Goal: Task Accomplishment & Management: Manage account settings

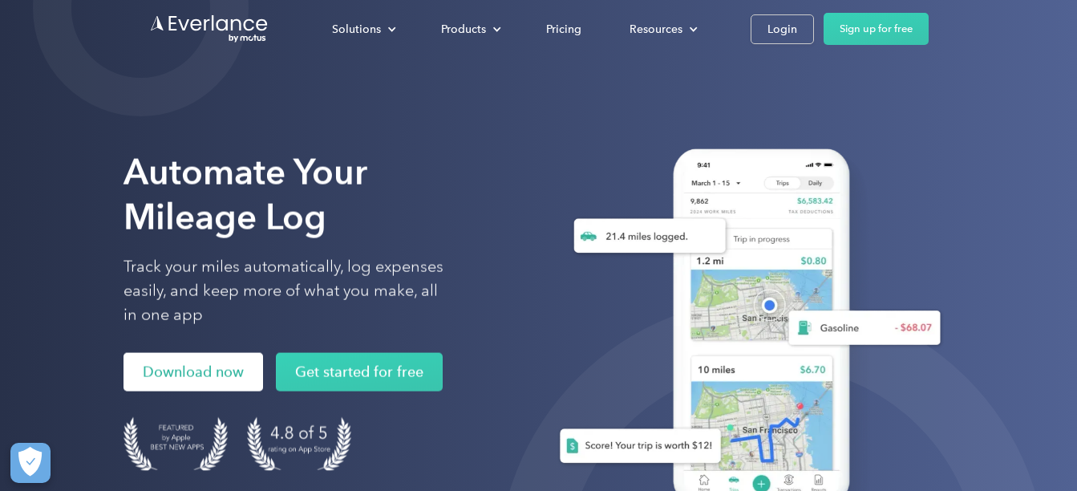
click at [237, 370] on link "Download now" at bounding box center [193, 372] width 140 height 38
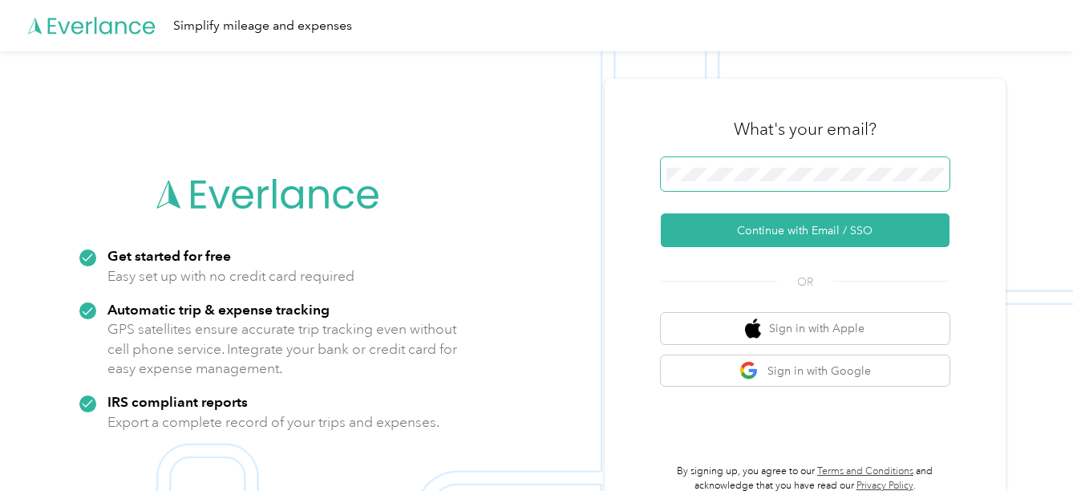
click at [736, 163] on span at bounding box center [805, 174] width 289 height 34
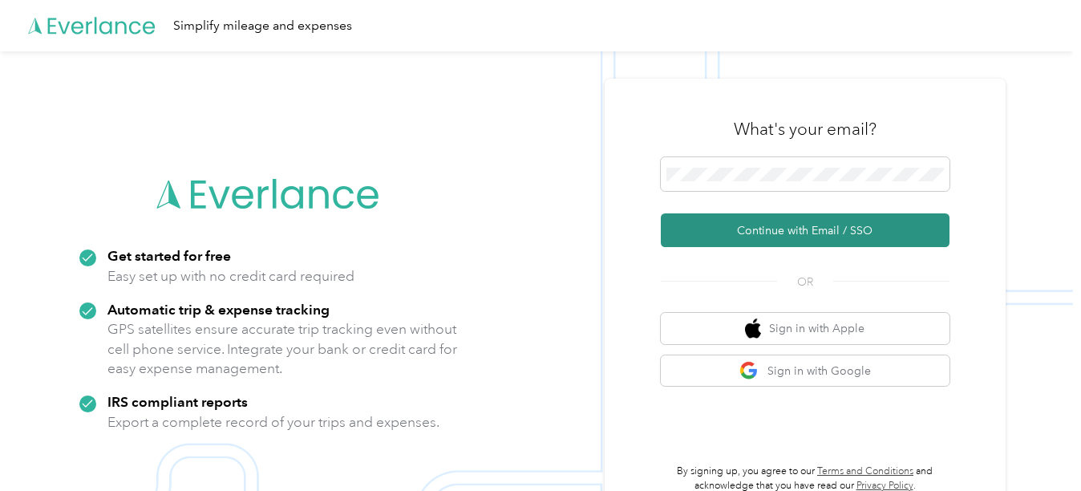
click at [790, 233] on button "Continue with Email / SSO" at bounding box center [805, 230] width 289 height 34
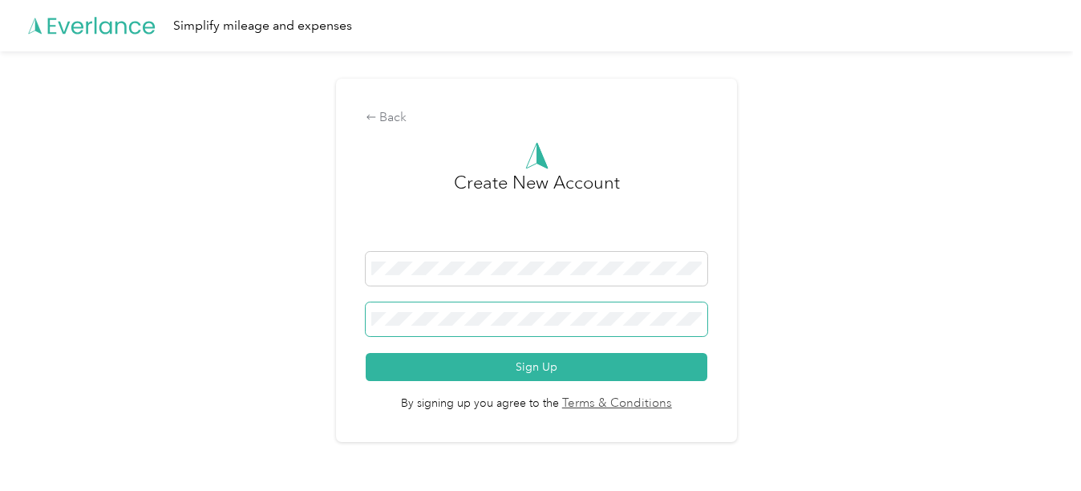
click at [448, 307] on span at bounding box center [537, 319] width 342 height 34
click at [366, 353] on button "Sign Up" at bounding box center [537, 367] width 342 height 28
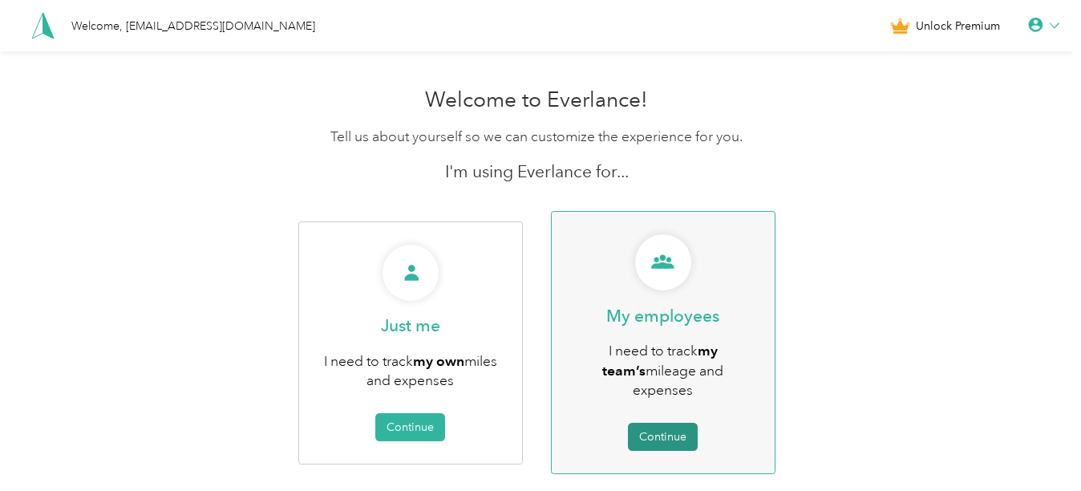
click at [663, 423] on button "Continue" at bounding box center [663, 437] width 70 height 28
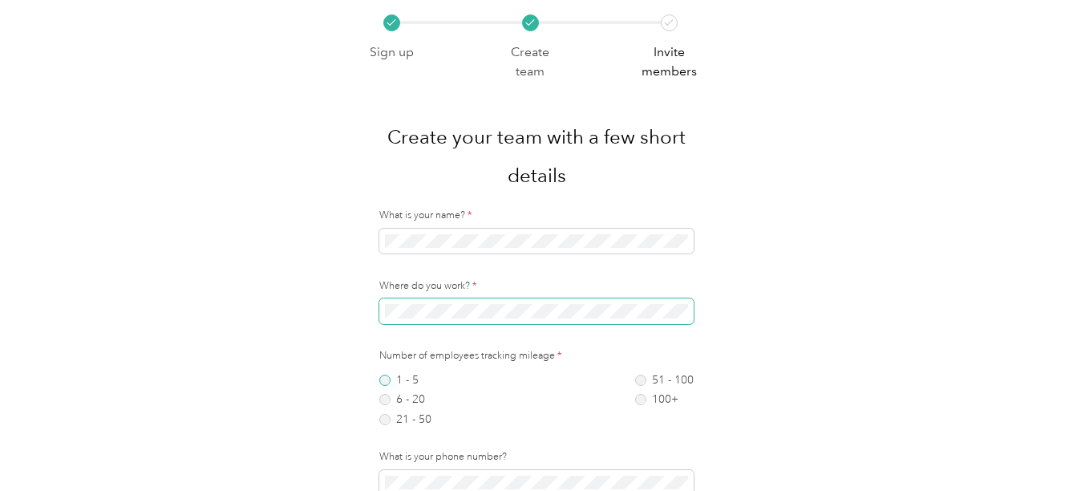
click at [389, 341] on div "What is your name? * Where do you work? * Number of employees tracking mileage …" at bounding box center [537, 378] width 358 height 340
click at [389, 374] on label "1 - 5" at bounding box center [405, 379] width 52 height 11
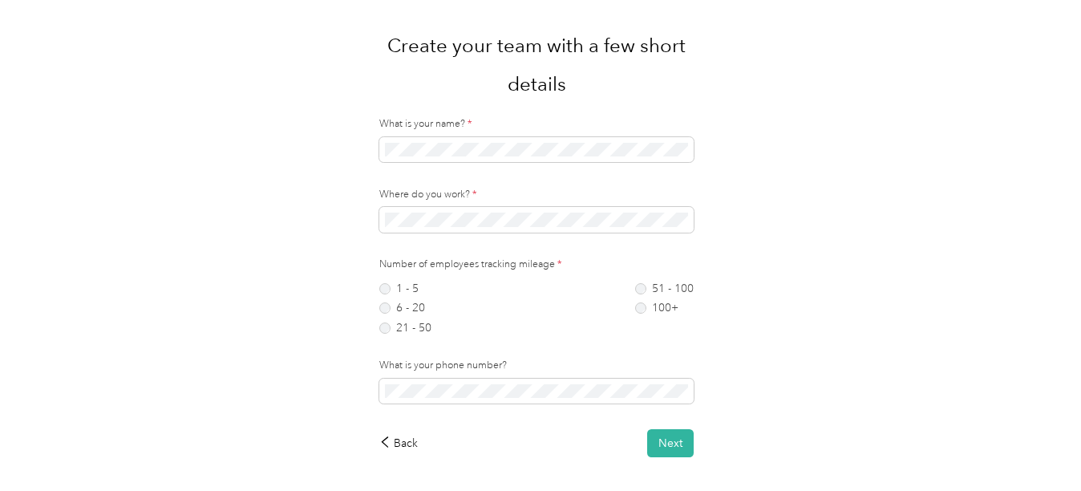
scroll to position [98, 0]
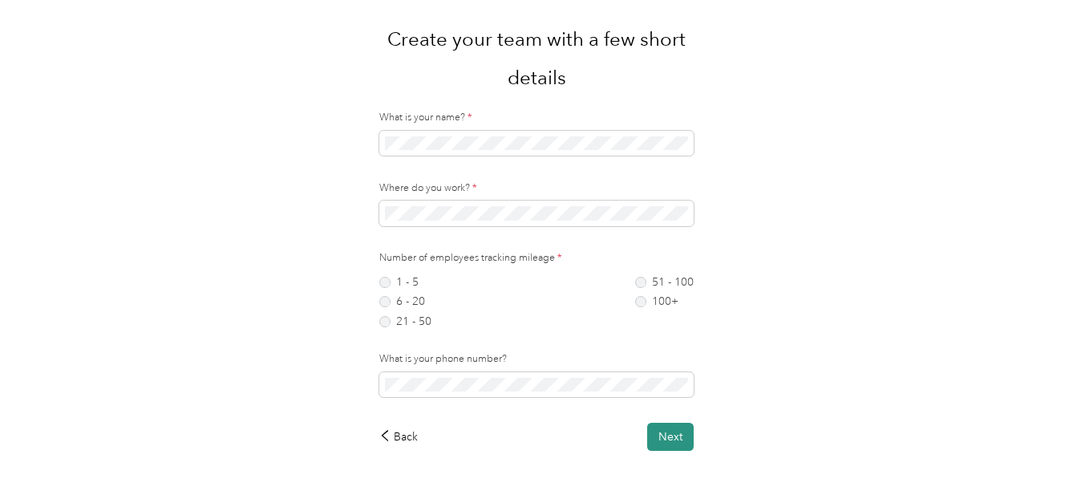
click at [678, 423] on button "Next" at bounding box center [670, 437] width 47 height 28
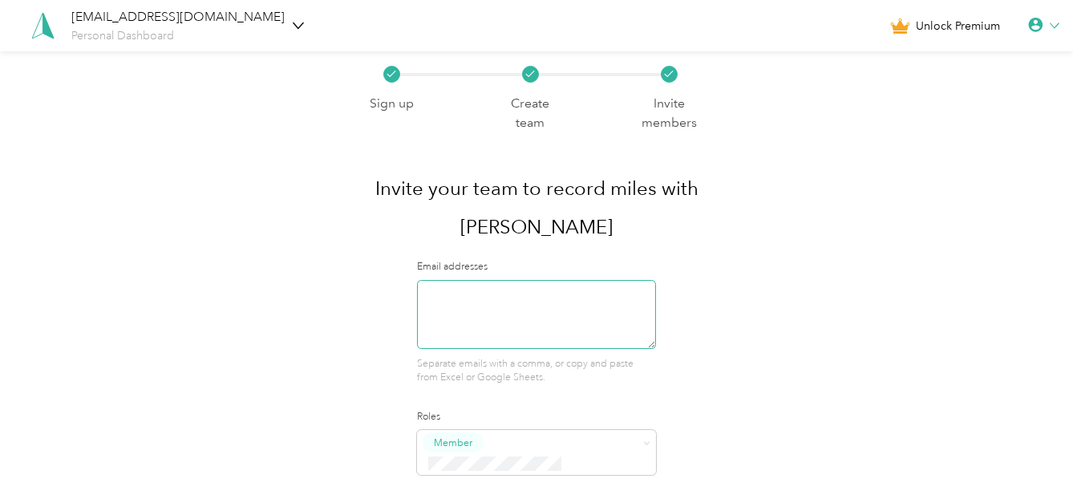
click at [501, 307] on textarea at bounding box center [536, 314] width 238 height 69
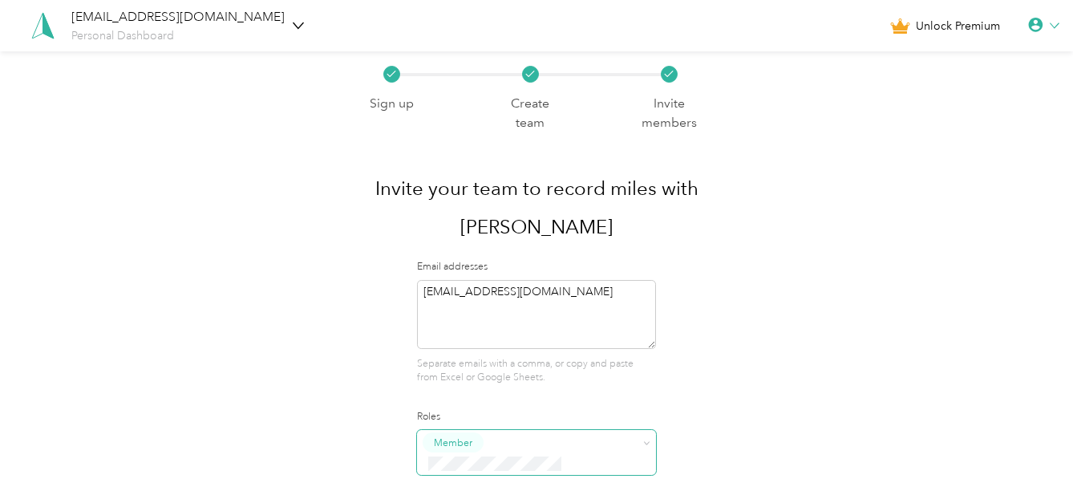
type textarea "stevejj00@aol.com"
click at [488, 380] on button "Manager" at bounding box center [462, 381] width 63 height 20
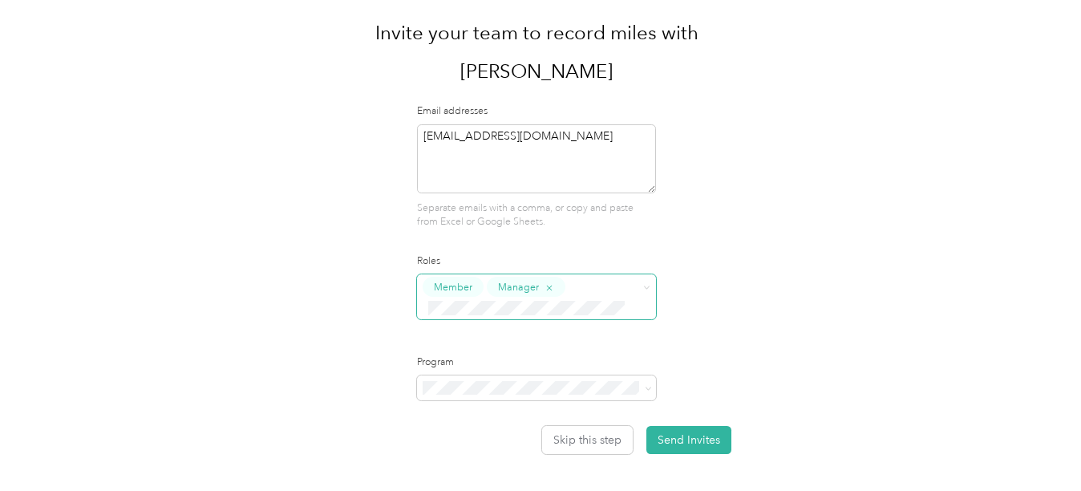
scroll to position [197, 0]
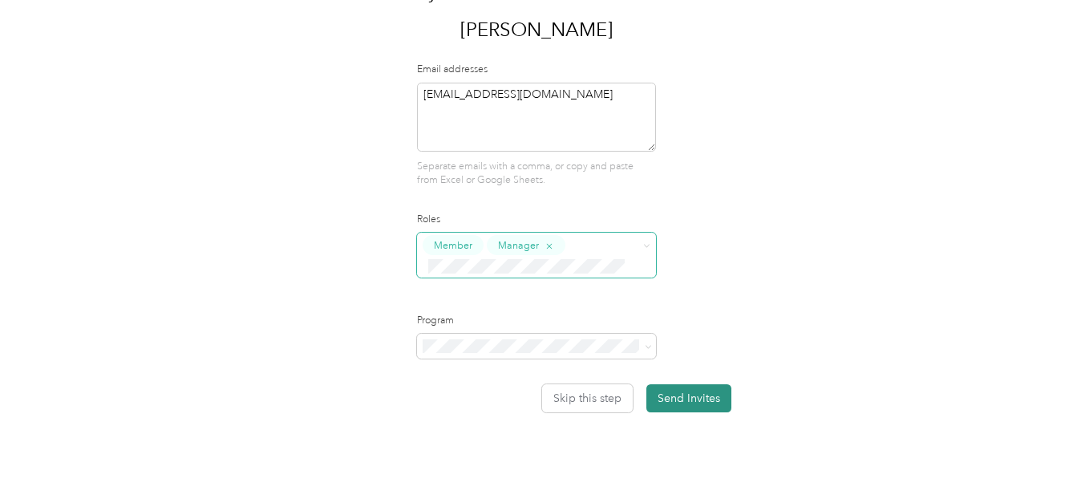
click at [683, 396] on button "Send Invites" at bounding box center [688, 398] width 85 height 28
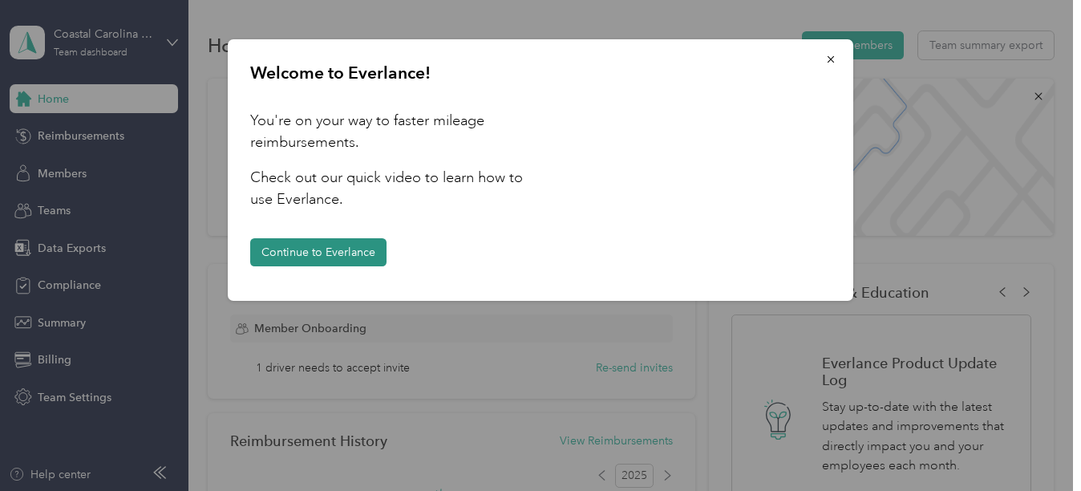
click at [362, 250] on button "Continue to Everlance" at bounding box center [318, 252] width 136 height 28
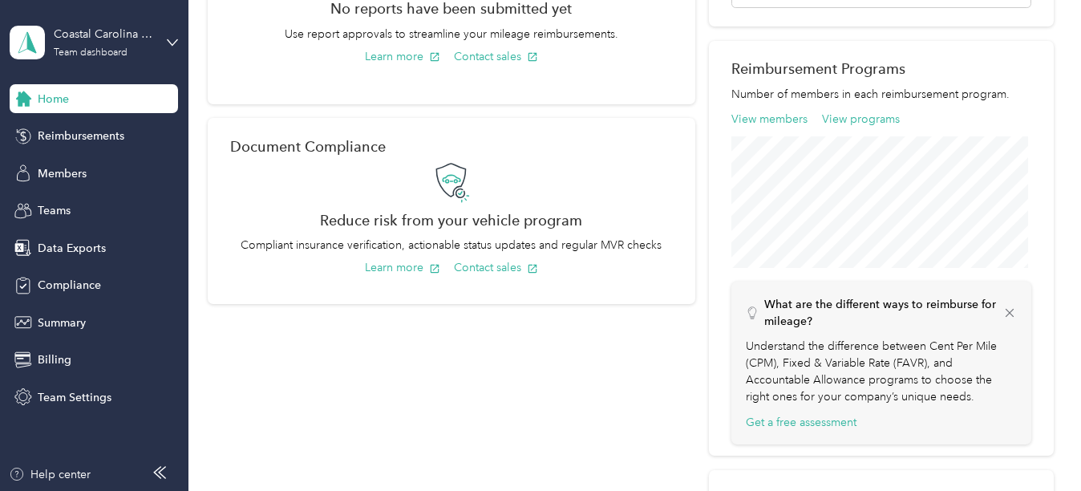
scroll to position [535, 0]
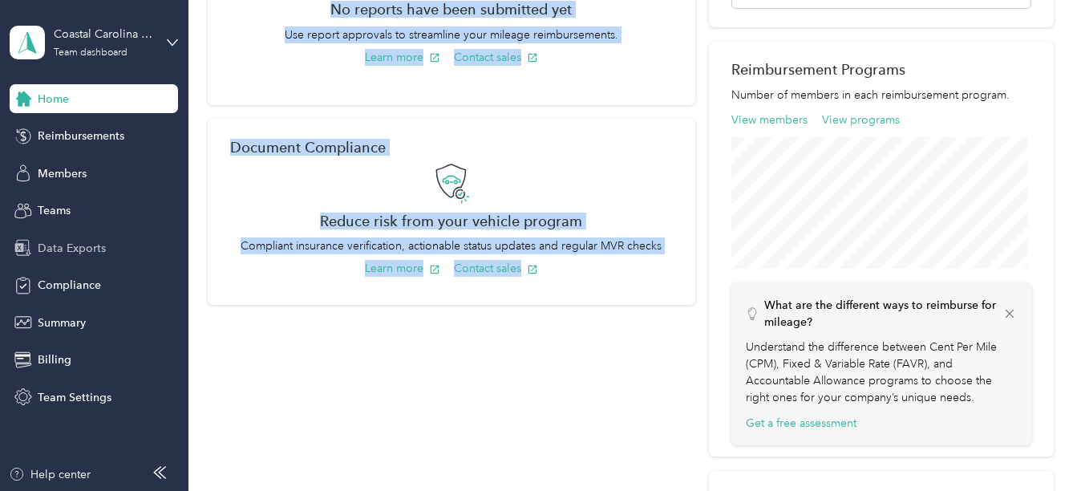
drag, startPoint x: 612, startPoint y: 352, endPoint x: 137, endPoint y: 255, distance: 484.5
click at [137, 255] on section "Coastal Carolina Getaway Team dashboard Home Reimbursements Members Teams Data …" at bounding box center [536, 245] width 1073 height 491
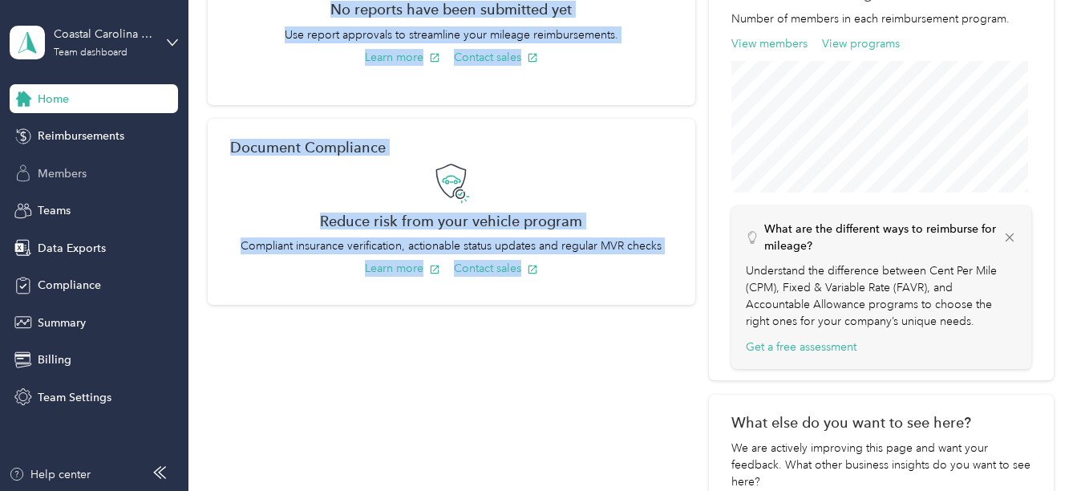
drag, startPoint x: 137, startPoint y: 255, endPoint x: 54, endPoint y: 168, distance: 120.2
click at [54, 168] on span "Members" at bounding box center [62, 173] width 49 height 17
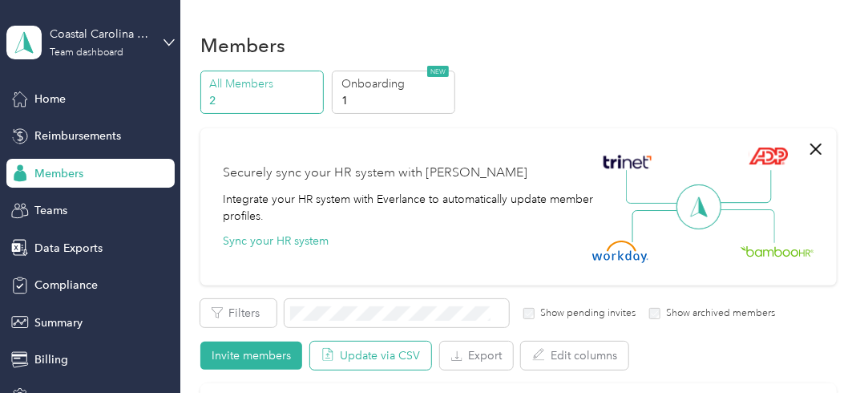
click at [342, 359] on button "Update via CSV" at bounding box center [370, 356] width 121 height 28
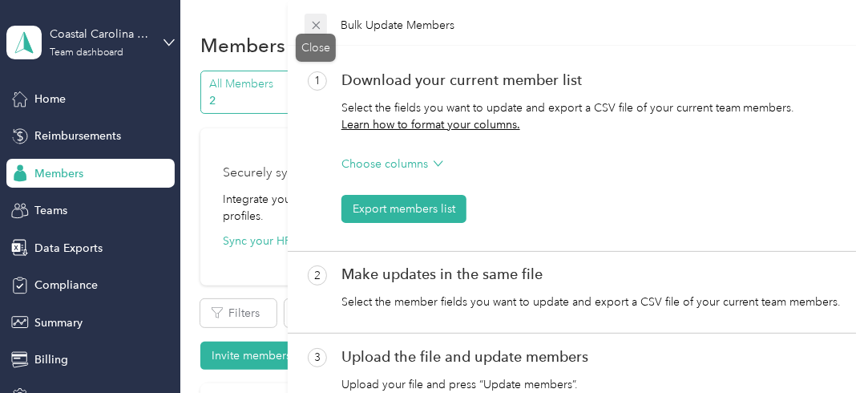
click at [313, 17] on span at bounding box center [316, 25] width 22 height 22
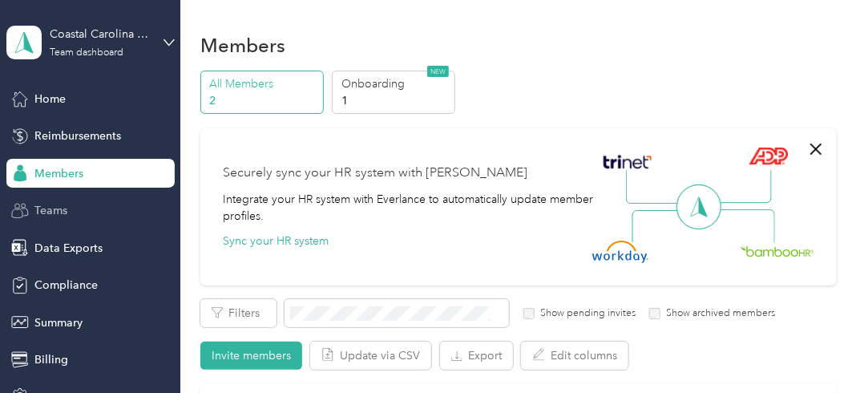
click at [51, 218] on span "Teams" at bounding box center [50, 210] width 33 height 17
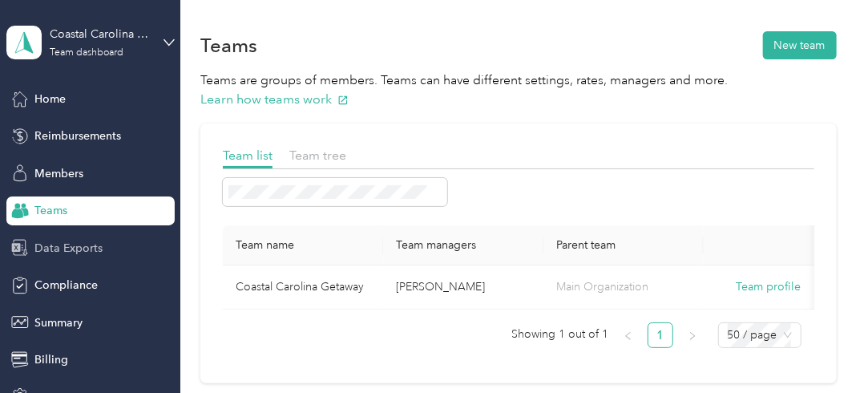
click at [98, 252] on div "Data Exports" at bounding box center [90, 247] width 168 height 29
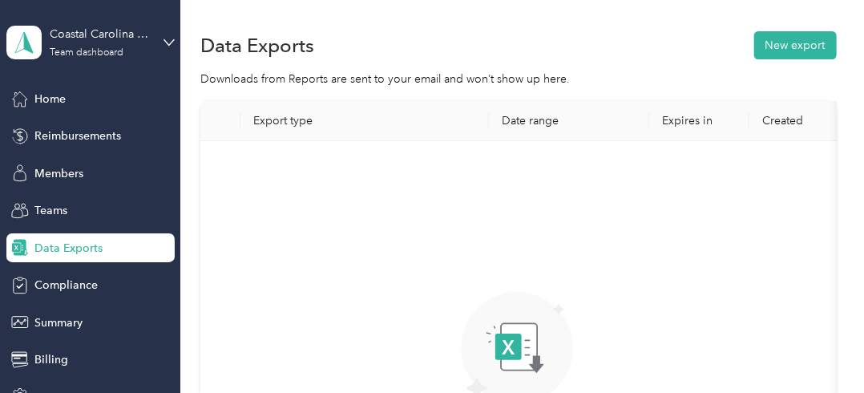
click at [98, 252] on div "Data Exports" at bounding box center [90, 247] width 168 height 29
click at [71, 290] on span "Compliance" at bounding box center [65, 285] width 63 height 17
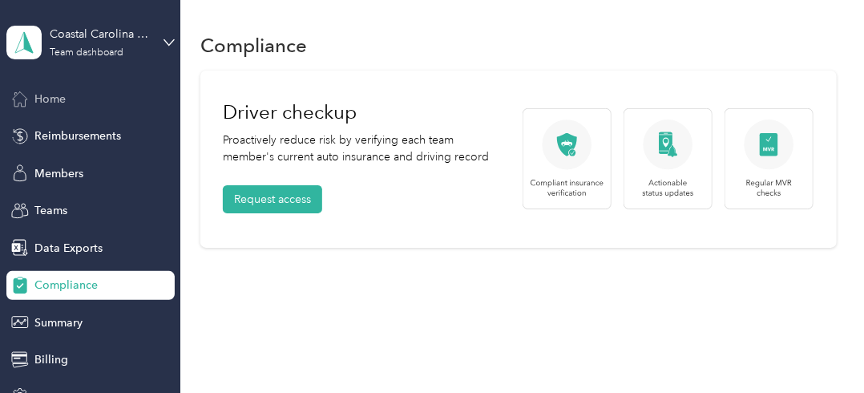
click at [88, 93] on div "Home" at bounding box center [90, 98] width 168 height 29
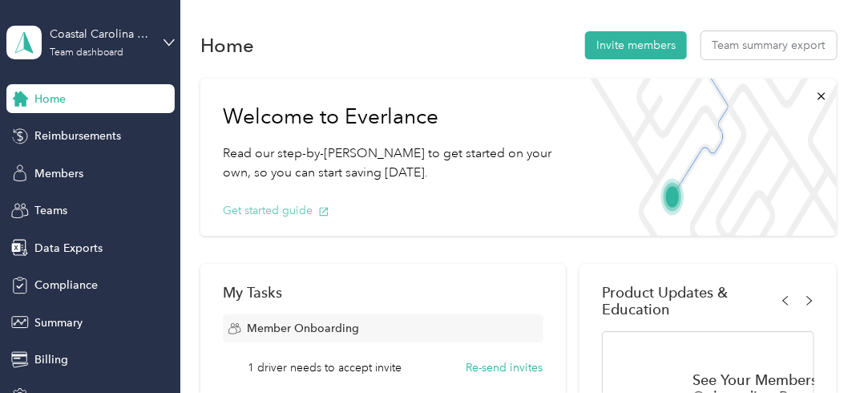
click at [265, 212] on button "Get started guide" at bounding box center [276, 210] width 107 height 17
